Goal: Information Seeking & Learning: Learn about a topic

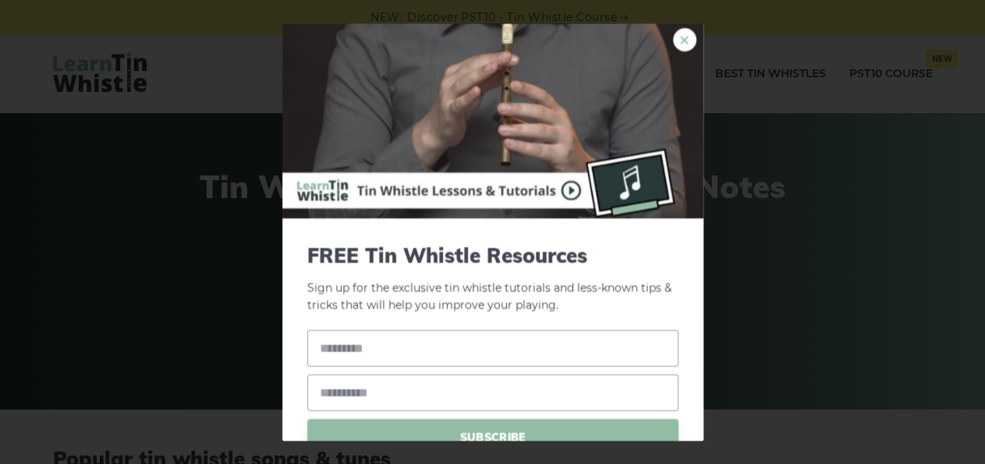
click at [673, 41] on link "×" at bounding box center [684, 39] width 23 height 23
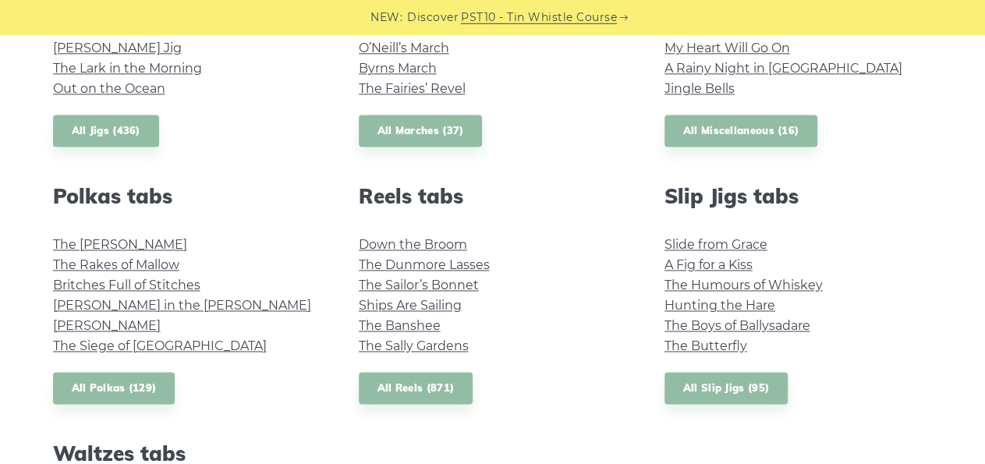
scroll to position [1033, 0]
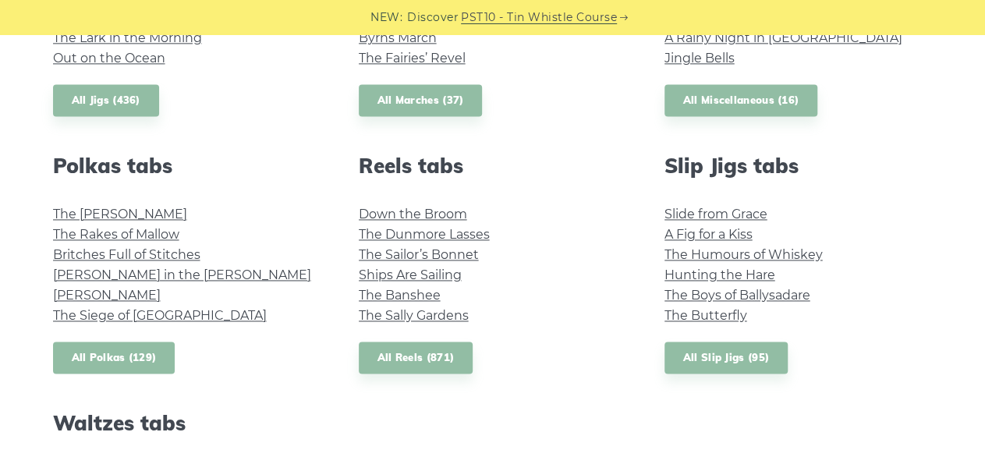
click at [119, 353] on link "All Polkas (129)" at bounding box center [114, 358] width 122 height 32
click at [165, 250] on link "Britches Full of Stitches" at bounding box center [126, 254] width 147 height 15
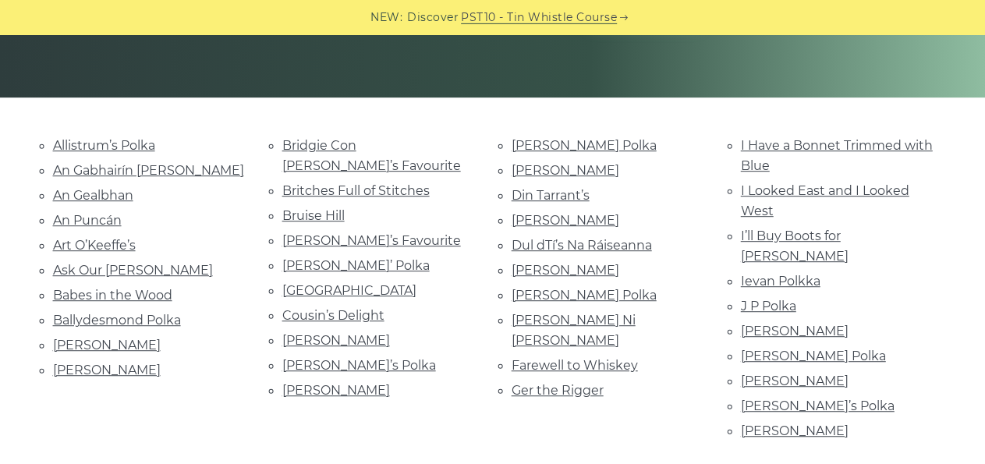
scroll to position [315, 0]
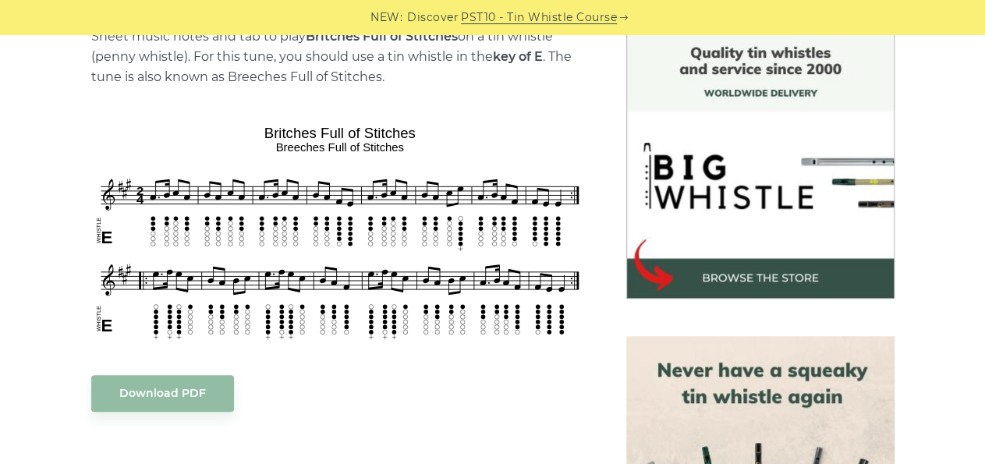
scroll to position [419, 0]
